Goal: Check status: Check status

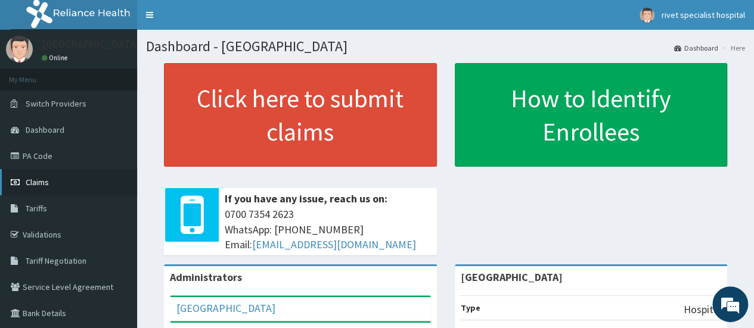
click at [35, 180] on span "Claims" at bounding box center [37, 182] width 23 height 11
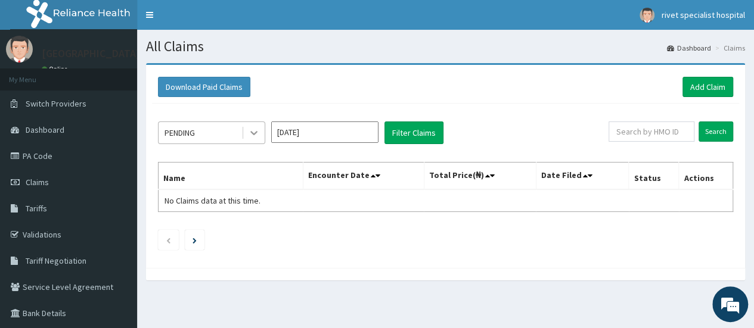
click at [259, 132] on icon at bounding box center [254, 133] width 12 height 12
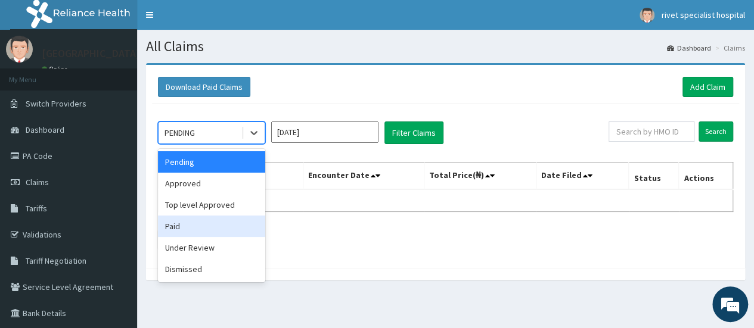
click at [211, 219] on div "Paid" at bounding box center [211, 226] width 107 height 21
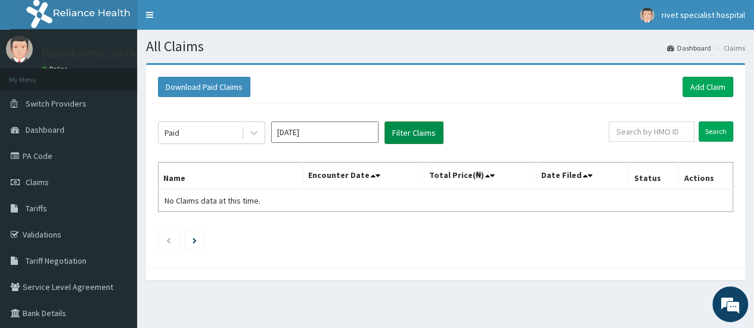
click at [415, 128] on button "Filter Claims" at bounding box center [413, 133] width 59 height 23
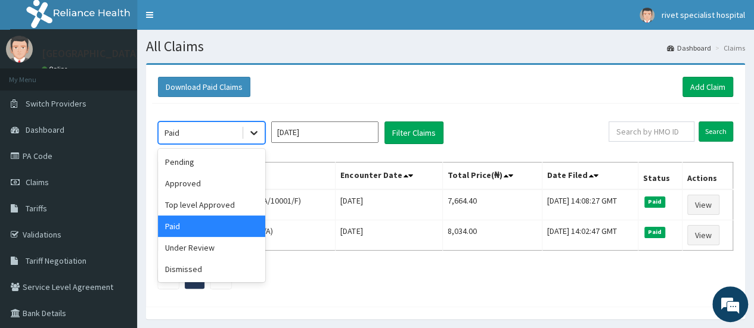
click at [247, 128] on div at bounding box center [253, 132] width 21 height 21
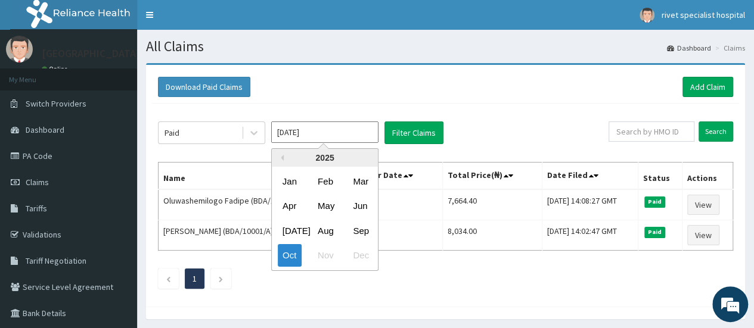
click at [354, 134] on input "Oct 2025" at bounding box center [324, 132] width 107 height 21
click at [361, 235] on div "Sep" at bounding box center [360, 231] width 24 height 22
type input "Sep 2025"
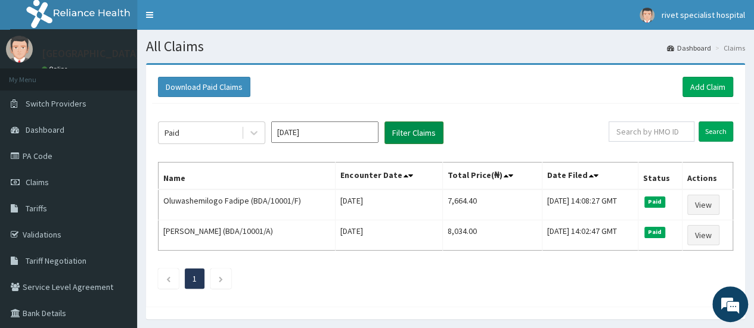
click at [424, 128] on button "Filter Claims" at bounding box center [413, 133] width 59 height 23
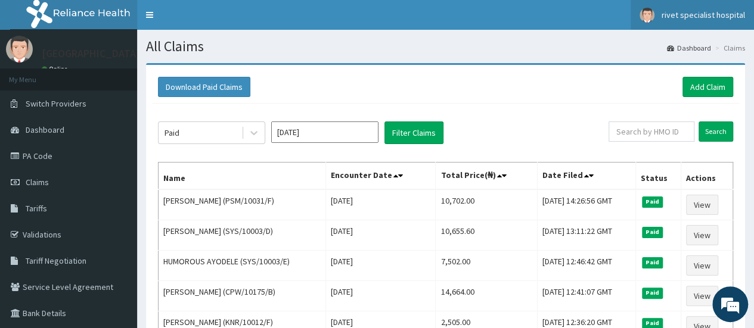
click at [713, 24] on link "rivet specialist hospital" at bounding box center [692, 15] width 123 height 30
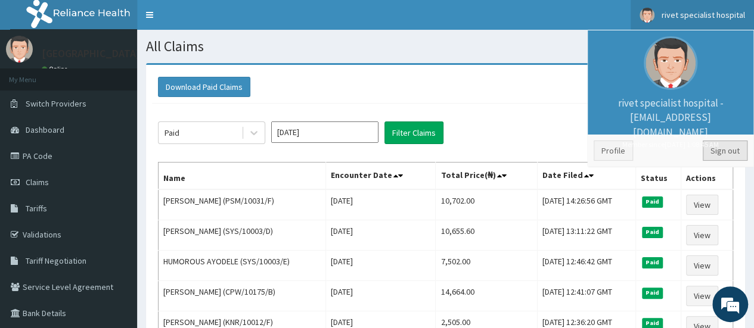
click at [727, 154] on link "Sign out" at bounding box center [725, 151] width 45 height 20
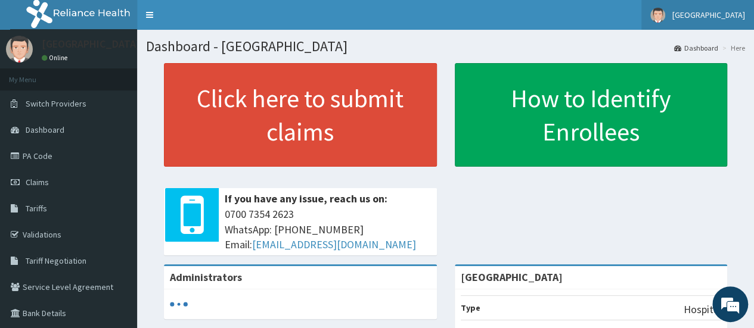
click at [724, 10] on span "Hopewell Hospital" at bounding box center [708, 15] width 73 height 11
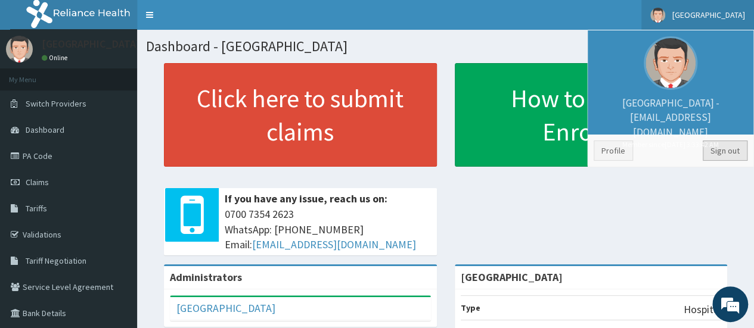
click at [731, 152] on link "Sign out" at bounding box center [725, 151] width 45 height 20
